Goal: Information Seeking & Learning: Find specific page/section

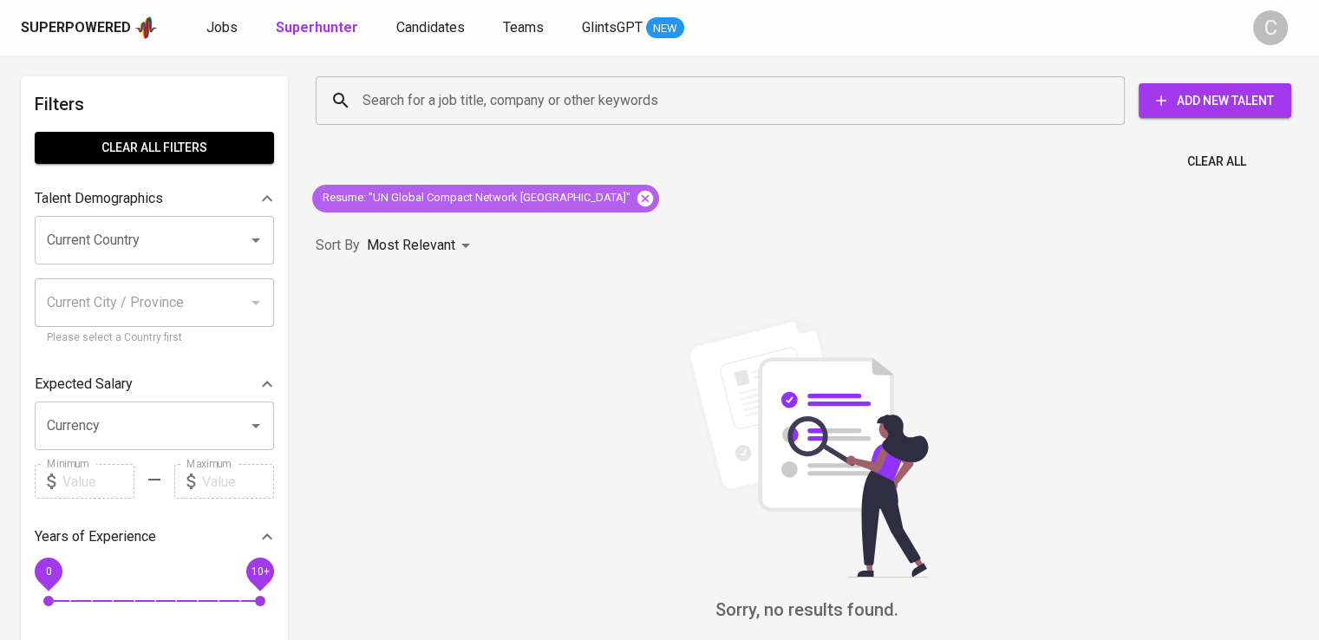
click at [636, 196] on icon at bounding box center [645, 198] width 19 height 19
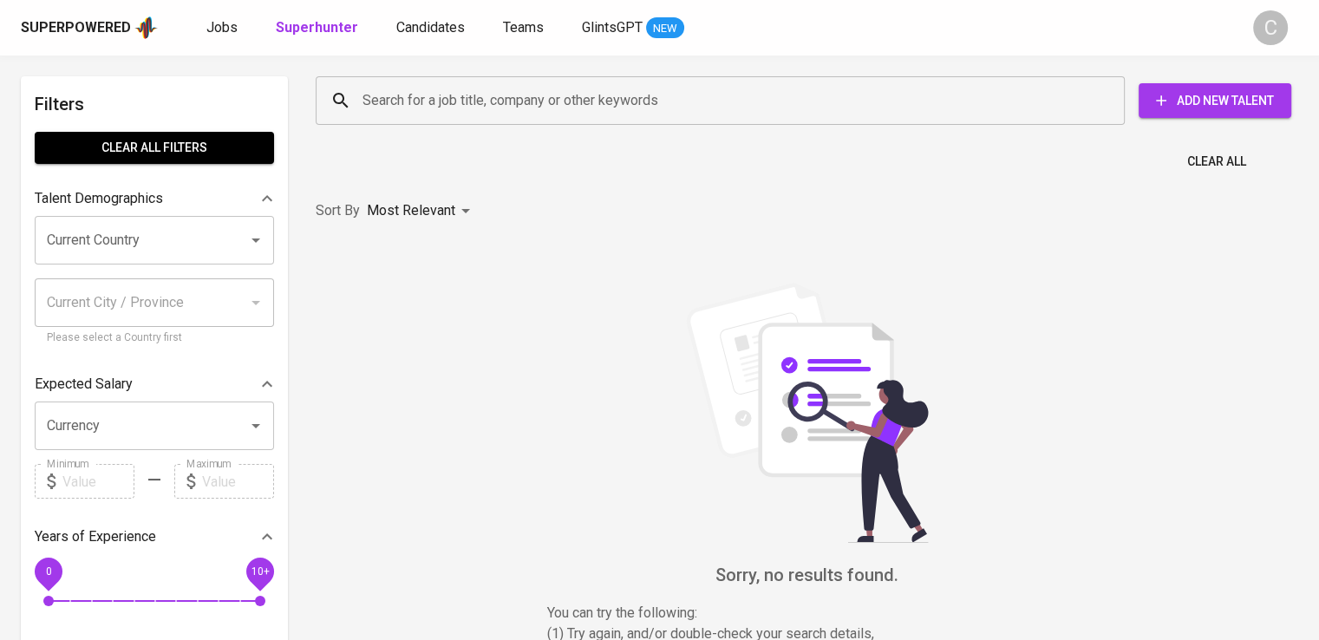
click at [520, 84] on input "Search for a job title, company or other keywords" at bounding box center [724, 100] width 733 height 33
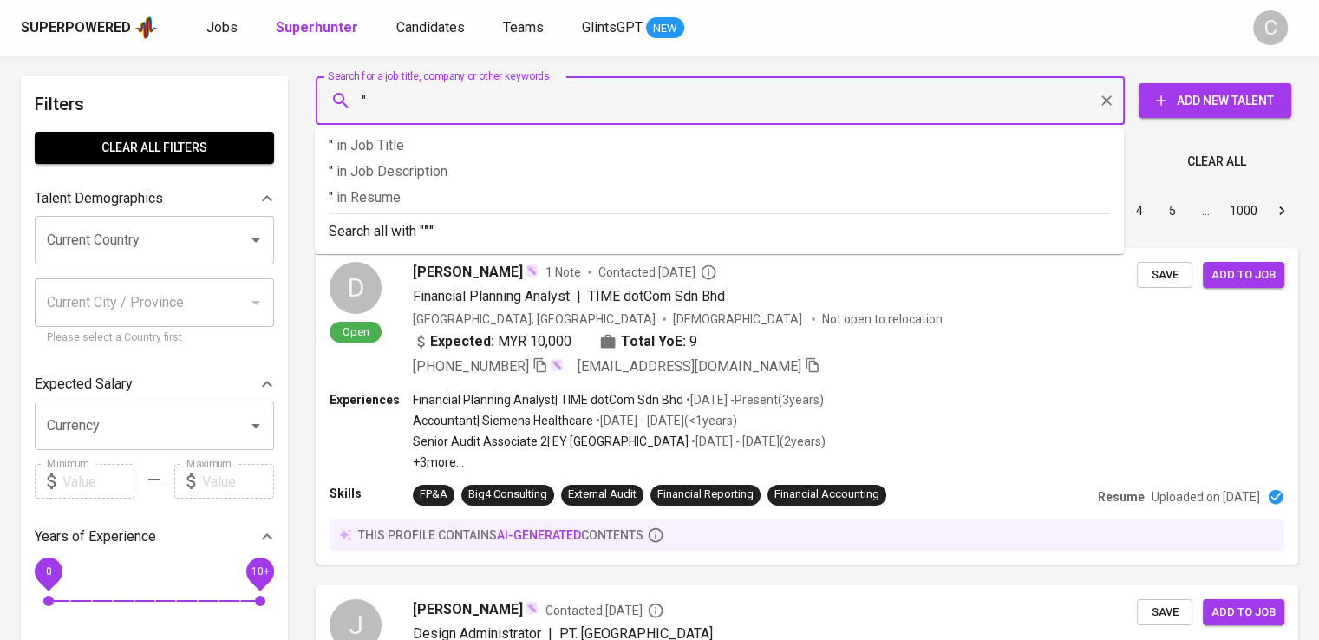
paste input "PT. SIIX Electronics Indonesia"
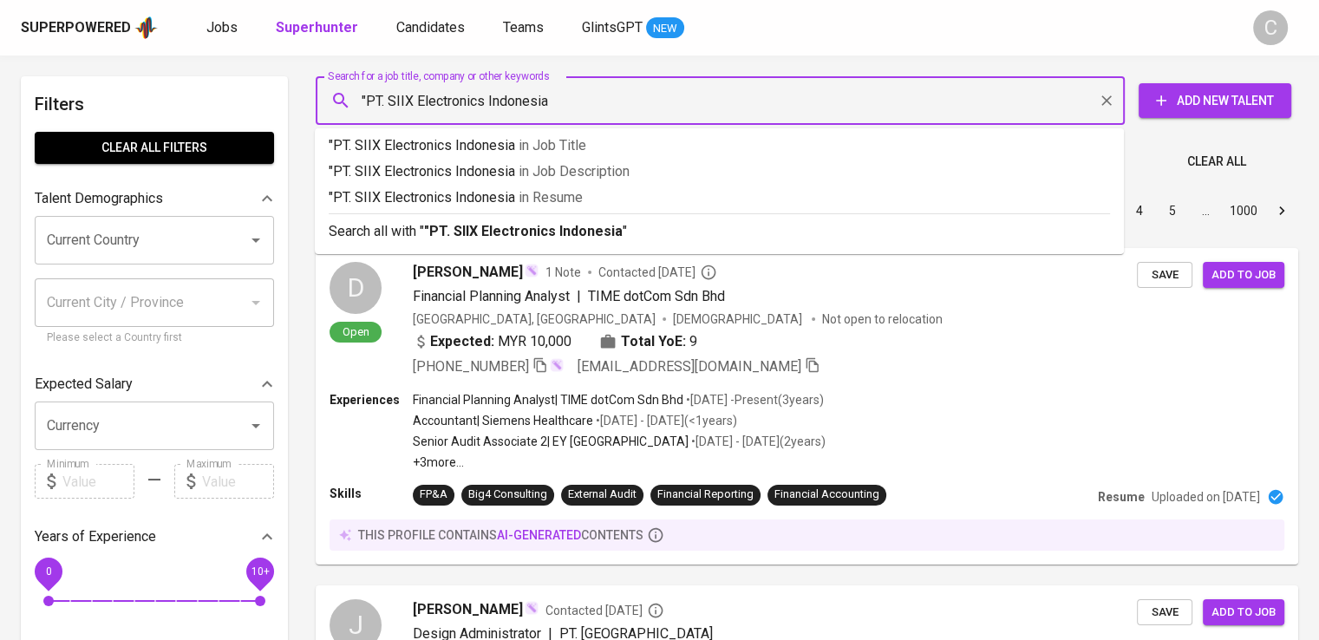
paste input "PT. SIIX Electronics Indonesia"
click at [386, 101] on input ""PT. SIIX Electronics Indonesia" at bounding box center [724, 100] width 733 height 33
click at [390, 103] on input ""PT. SIIX Electronics Indonesia" at bounding box center [724, 100] width 733 height 33
click at [527, 99] on input ""SIIX Electronics Indonesia" at bounding box center [724, 100] width 733 height 33
type input ""SIIX Electronics Indonesia""
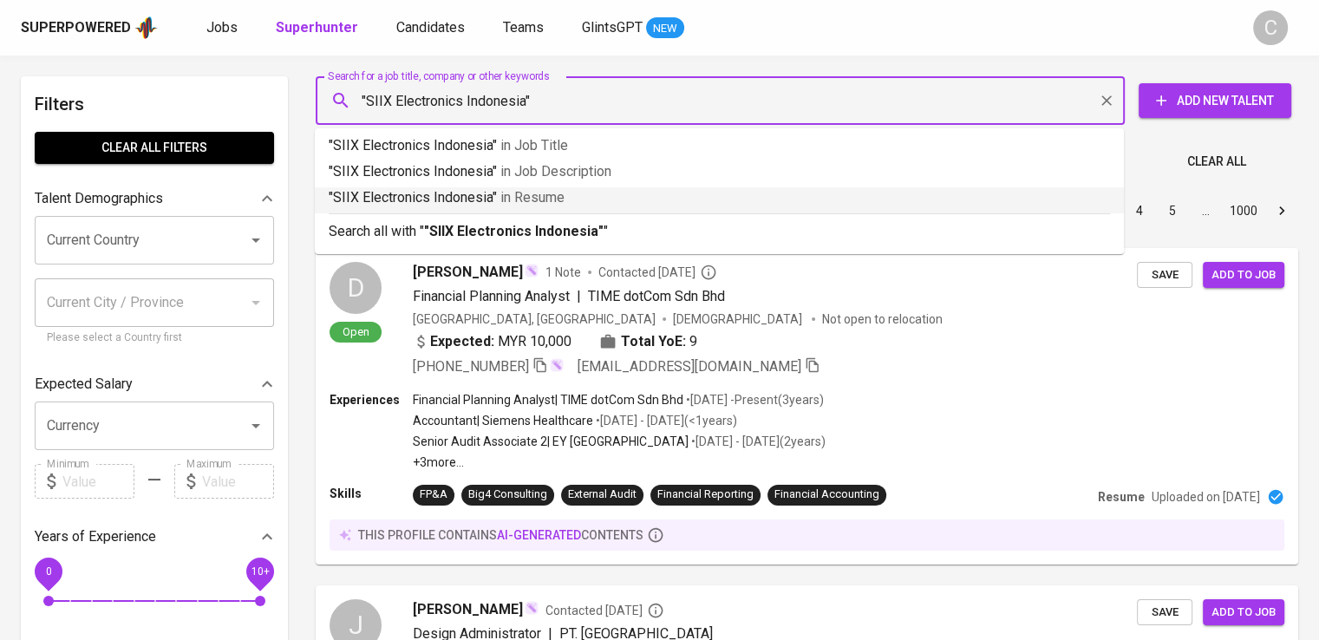
click at [545, 206] on p ""SIIX Electronics Indonesia" in [GEOGRAPHIC_DATA]" at bounding box center [719, 197] width 781 height 21
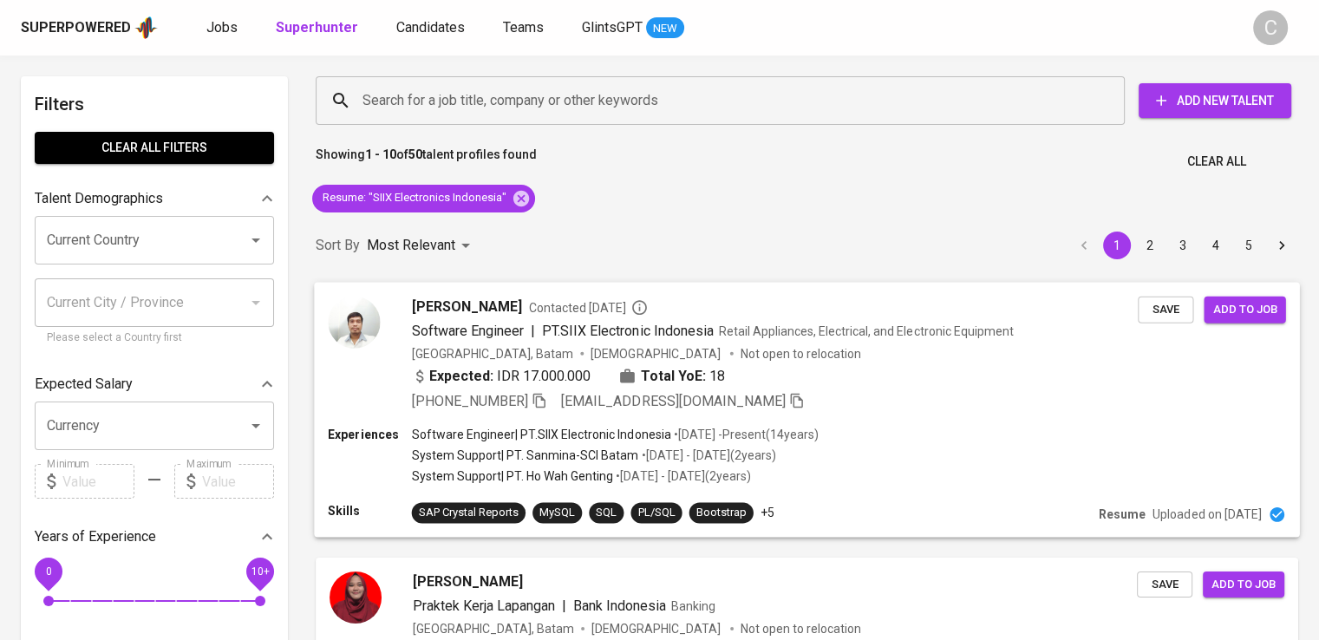
click at [709, 333] on span "PT.SIIX Electronic Indonesia" at bounding box center [628, 330] width 172 height 16
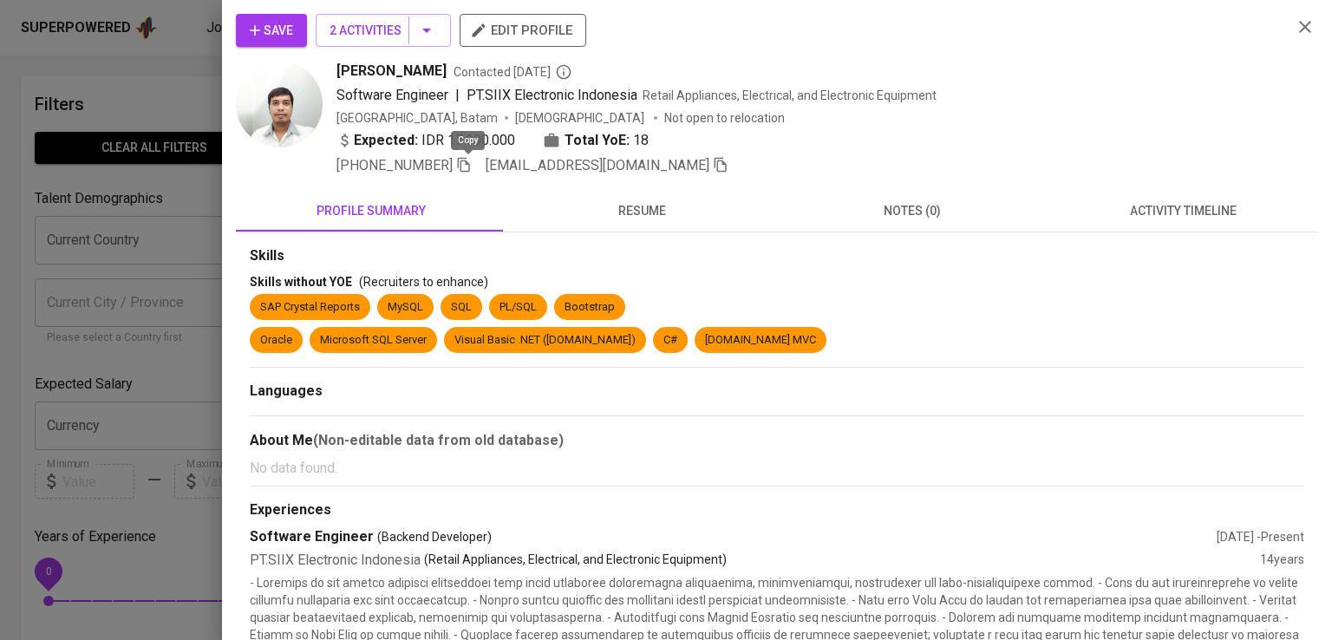
click at [472, 162] on icon "button" at bounding box center [464, 165] width 16 height 16
click at [799, 105] on span "Software Engineer | PT.SIIX Electronic Indonesia Retail Appliances, Electrical,…" at bounding box center [636, 95] width 600 height 21
